Goal: Information Seeking & Learning: Stay updated

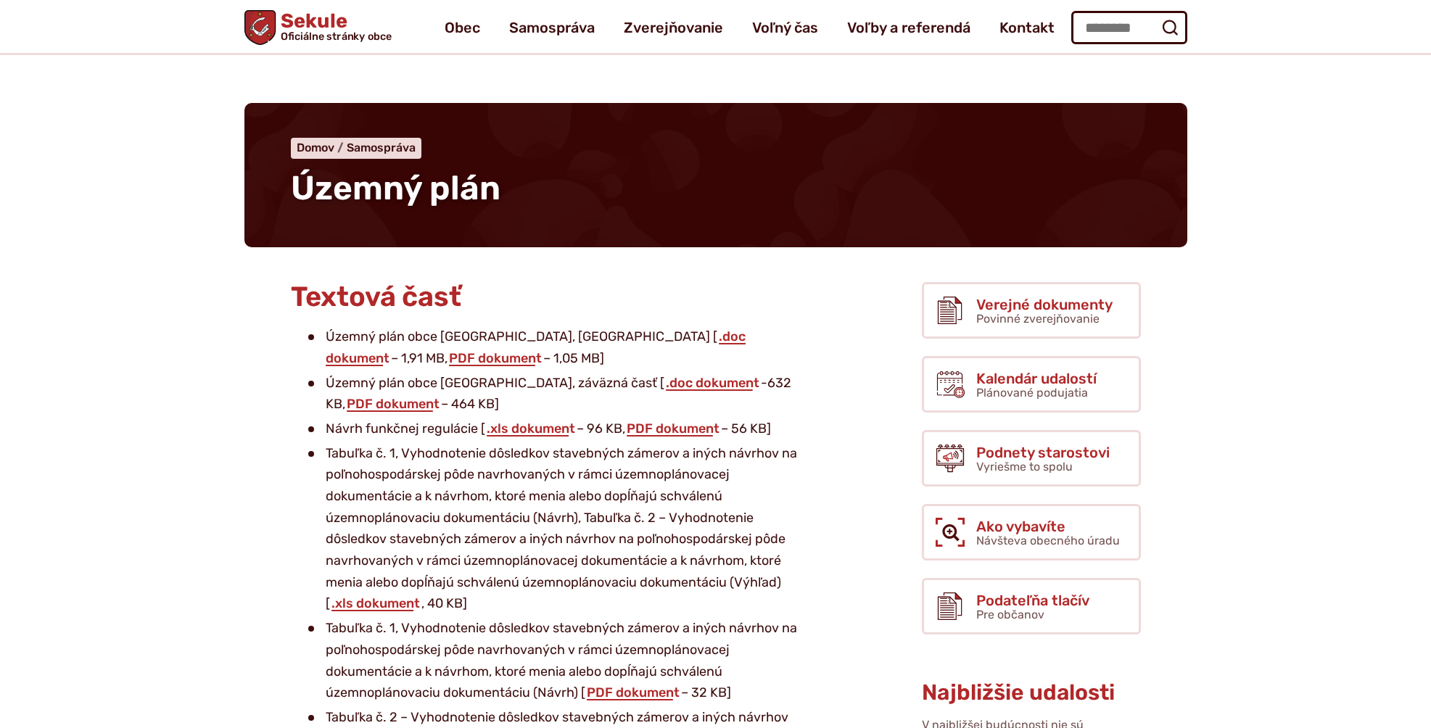
scroll to position [193, 0]
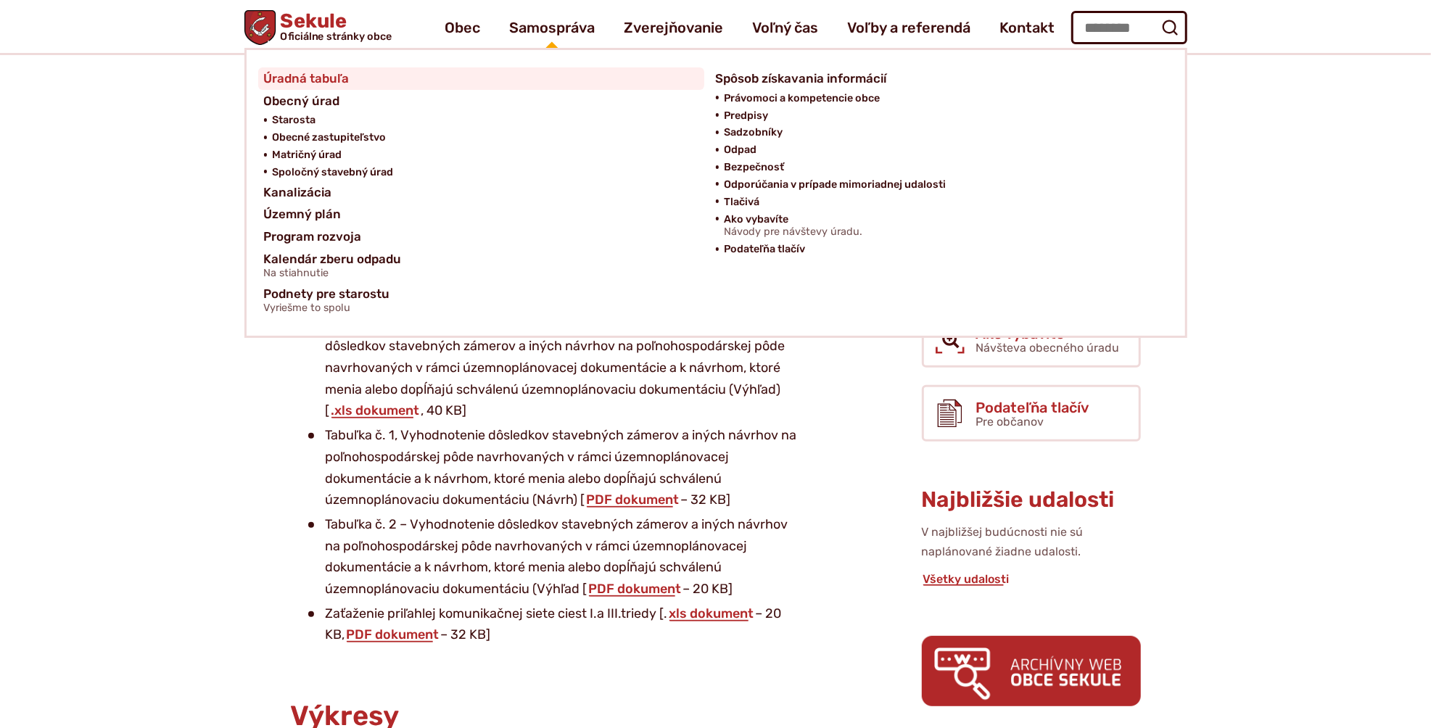
click at [303, 74] on span "Úradná tabuľa" at bounding box center [307, 78] width 86 height 22
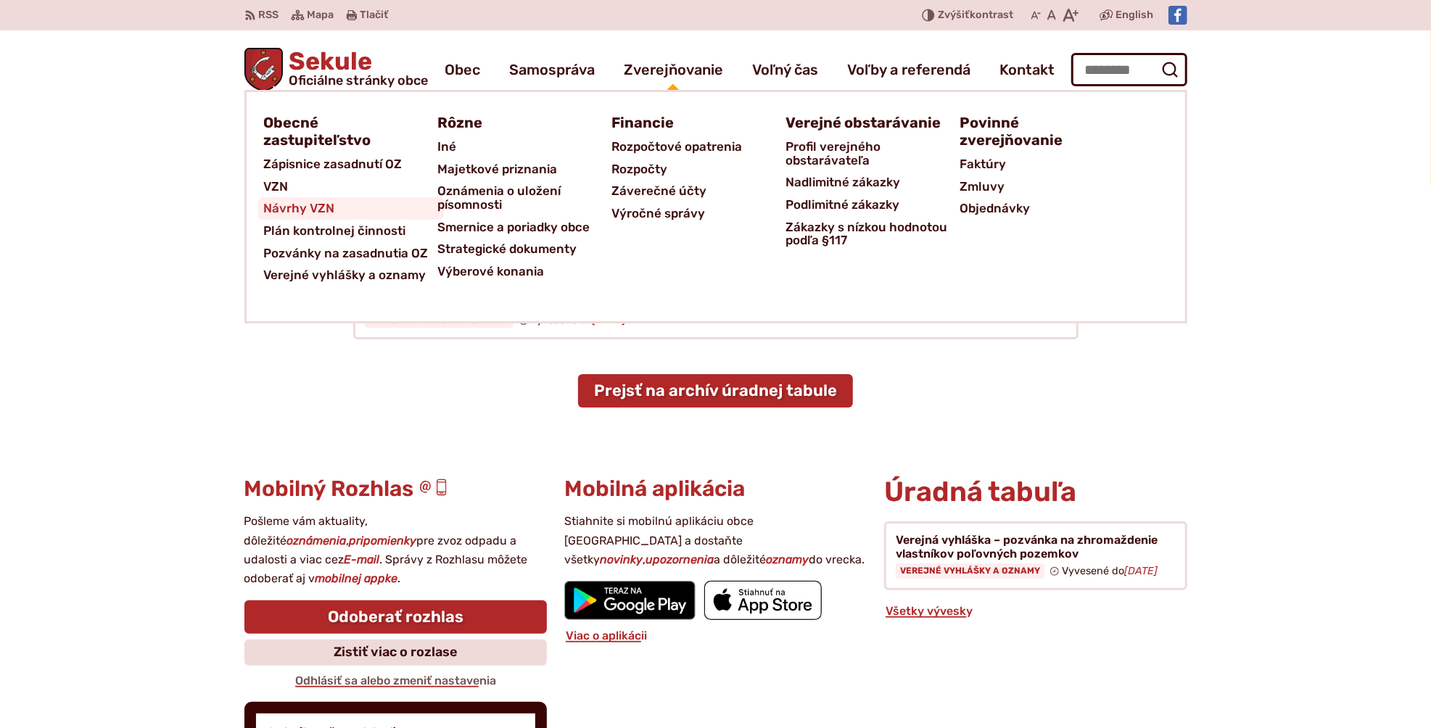
click at [321, 207] on span "Návrhy VZN" at bounding box center [299, 208] width 71 height 22
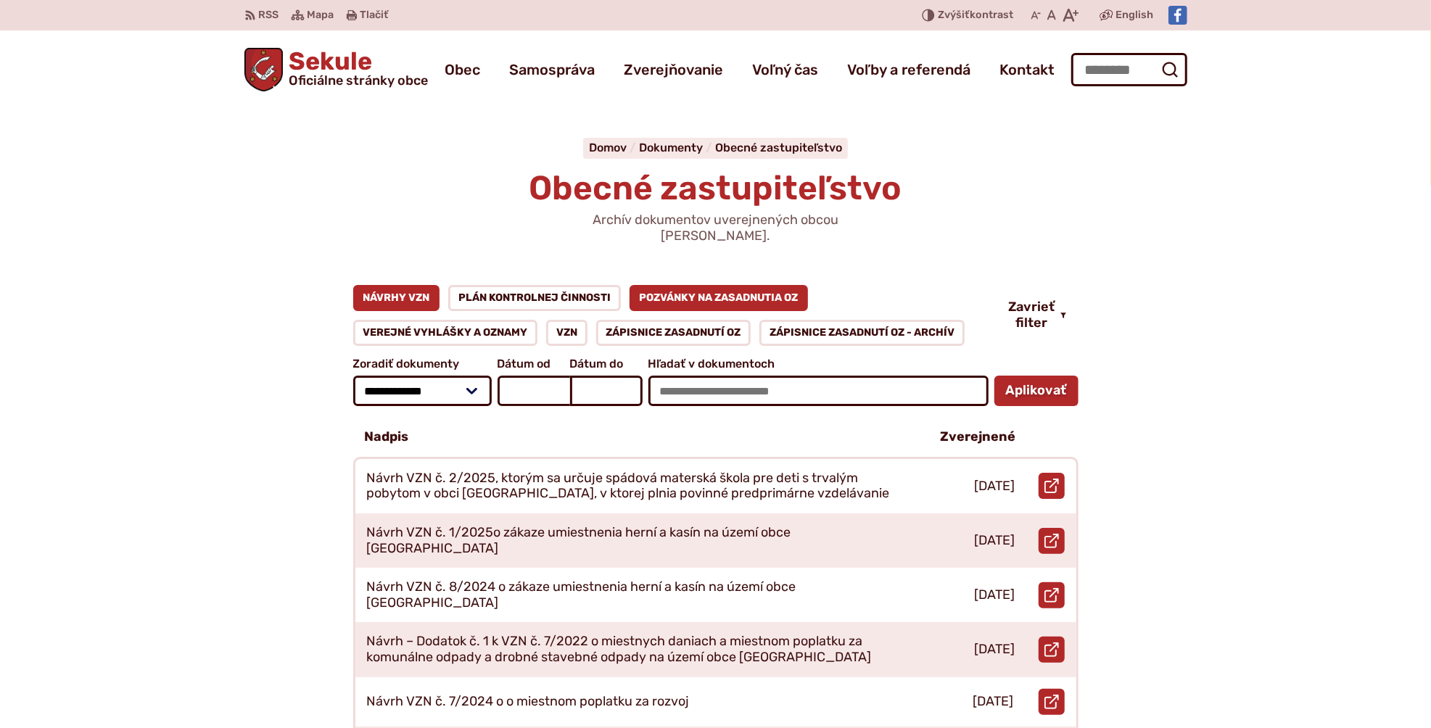
click at [702, 286] on link "Pozvánky na zasadnutia OZ" at bounding box center [718, 298] width 179 height 26
